Goal: Task Accomplishment & Management: Complete application form

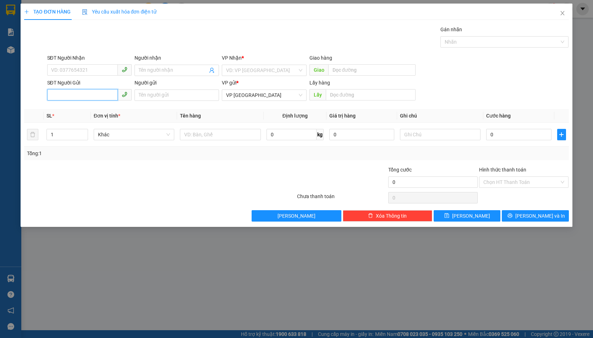
click at [88, 97] on input "SĐT Người Gửi" at bounding box center [82, 94] width 71 height 11
paste input "0989303702"
type input "0989303702"
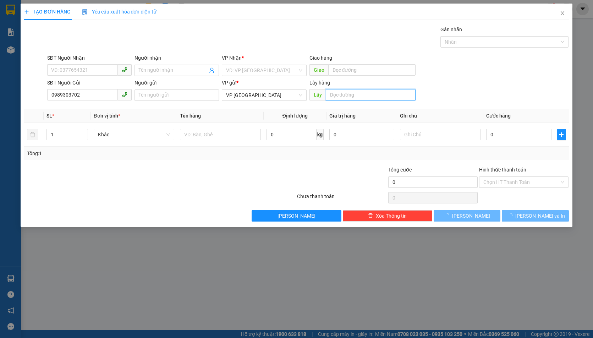
click at [338, 95] on input "text" at bounding box center [371, 94] width 90 height 11
type input "THANH BÌNH"
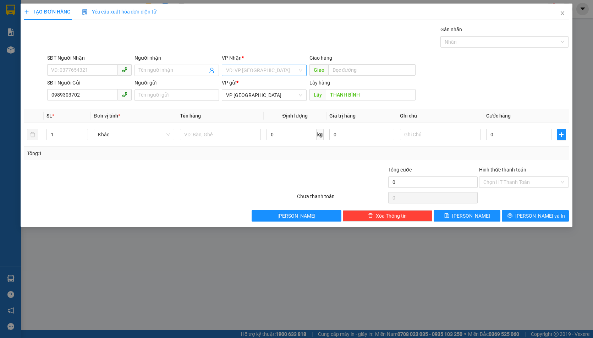
click at [279, 70] on input "search" at bounding box center [261, 70] width 71 height 11
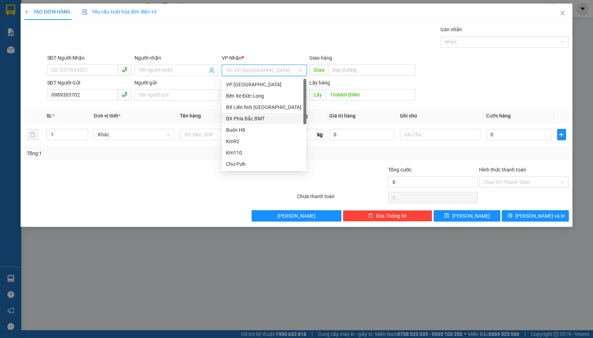
drag, startPoint x: 269, startPoint y: 116, endPoint x: 300, endPoint y: 109, distance: 31.4
click at [269, 116] on div "BX Phía Bắc BMT" at bounding box center [264, 119] width 76 height 8
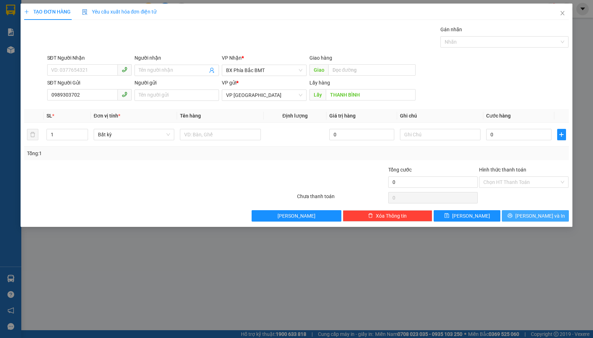
click at [514, 214] on button "Lưu và In" at bounding box center [535, 215] width 67 height 11
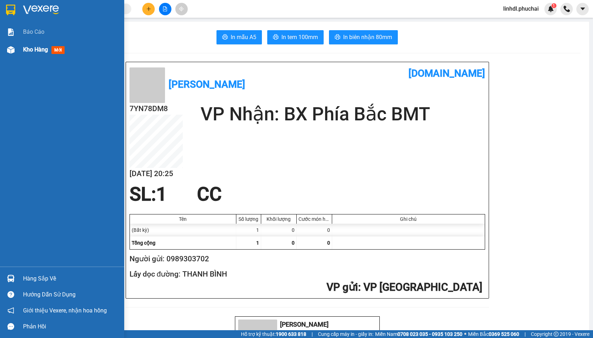
click at [11, 49] on img at bounding box center [10, 49] width 7 height 7
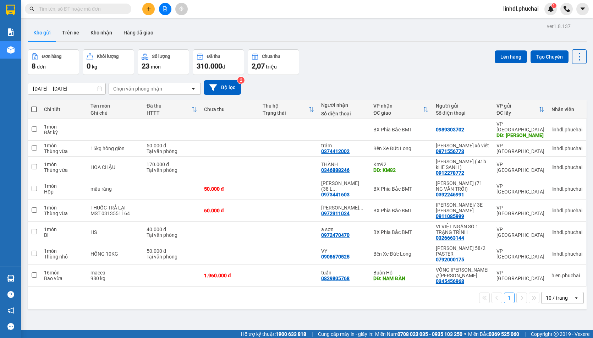
click at [526, 10] on span "linhdl.phuchai" at bounding box center [521, 8] width 47 height 9
click at [520, 18] on span "Đăng xuất" at bounding box center [524, 22] width 32 height 8
